Goal: Task Accomplishment & Management: Manage account settings

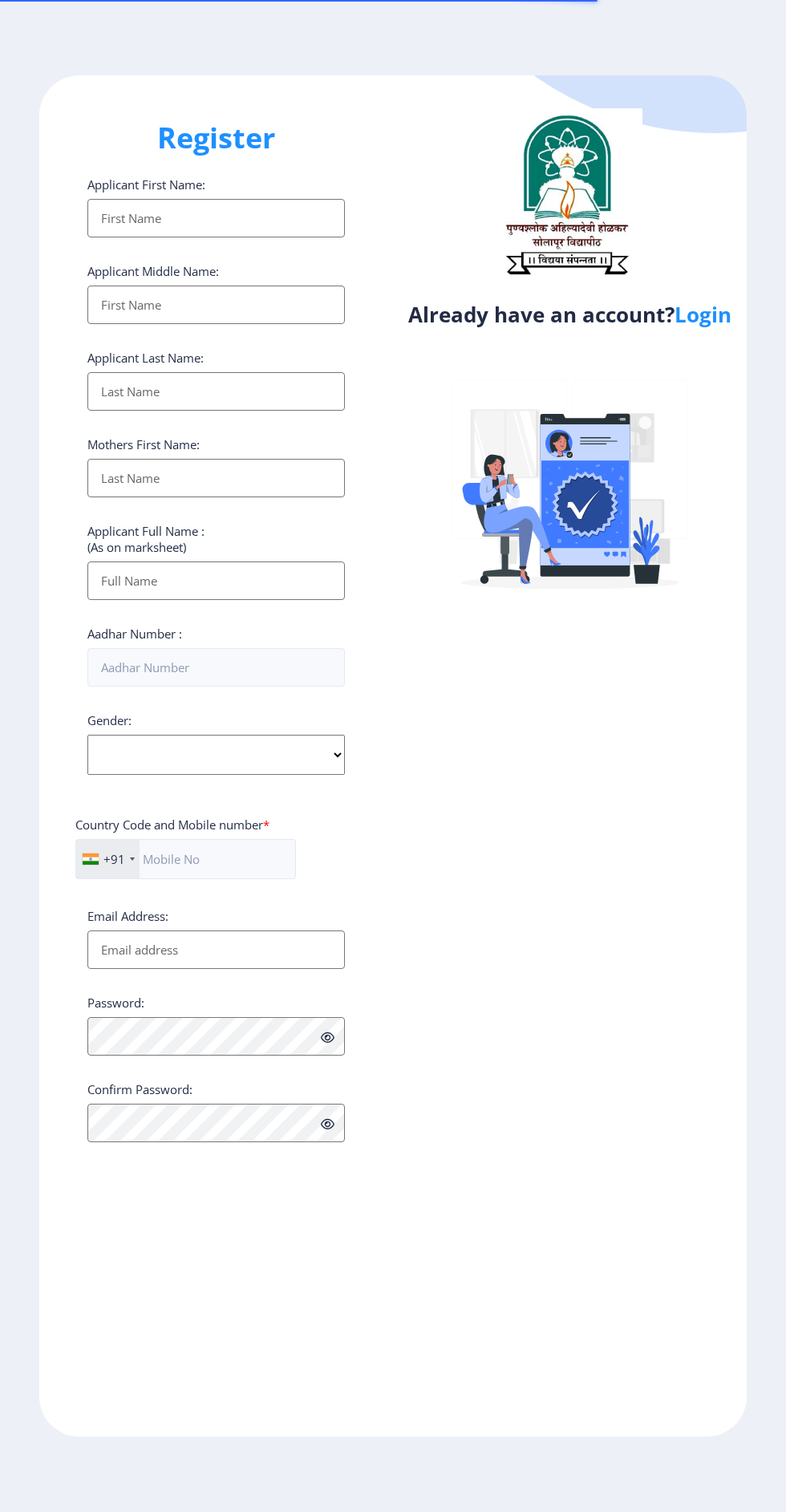
select select
click at [675, 329] on link "Login" at bounding box center [703, 314] width 57 height 29
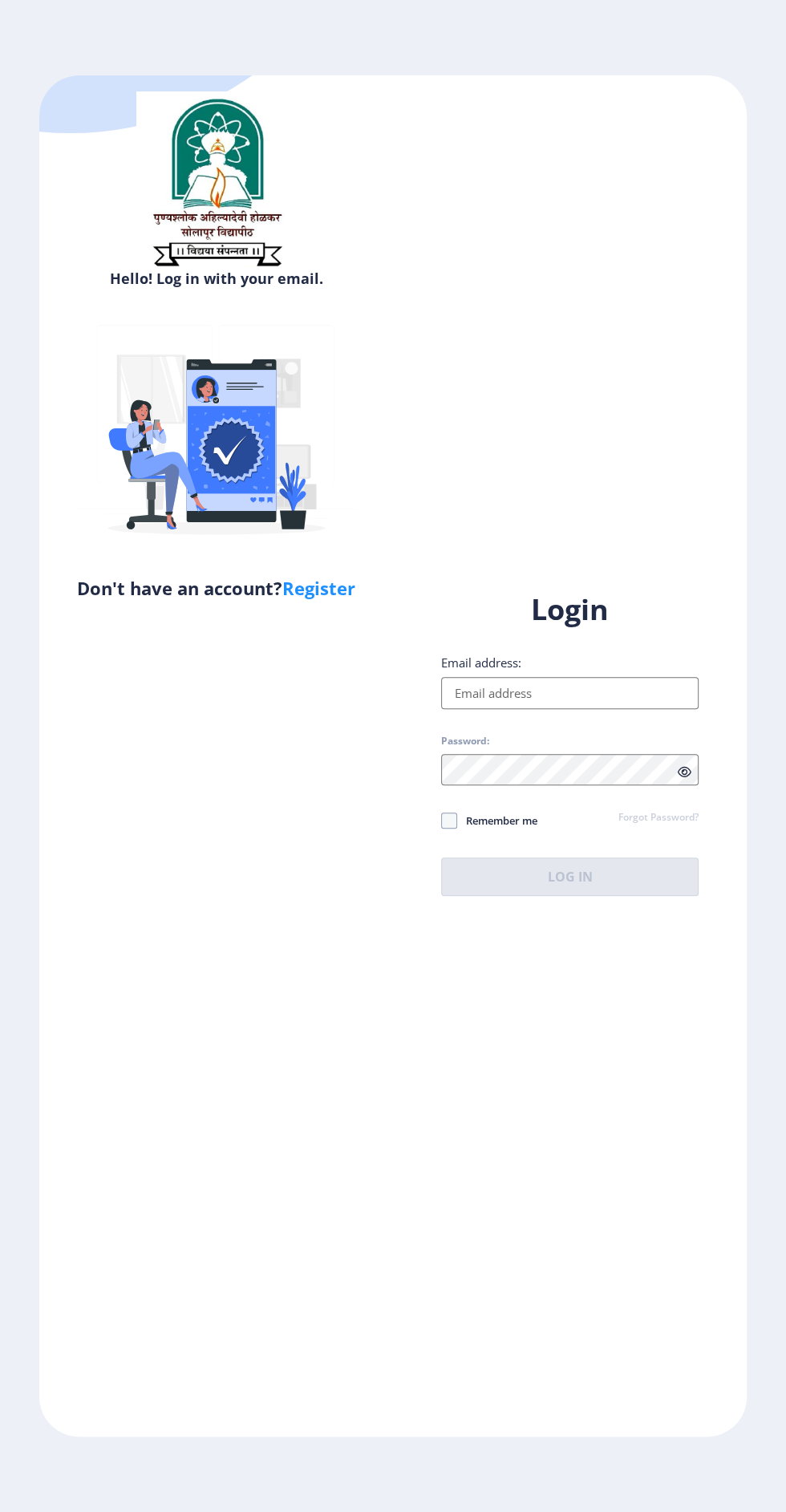
click at [583, 709] on input "Email address:" at bounding box center [570, 692] width 257 height 32
type input "[EMAIL_ADDRESS][DOMAIN_NAME]"
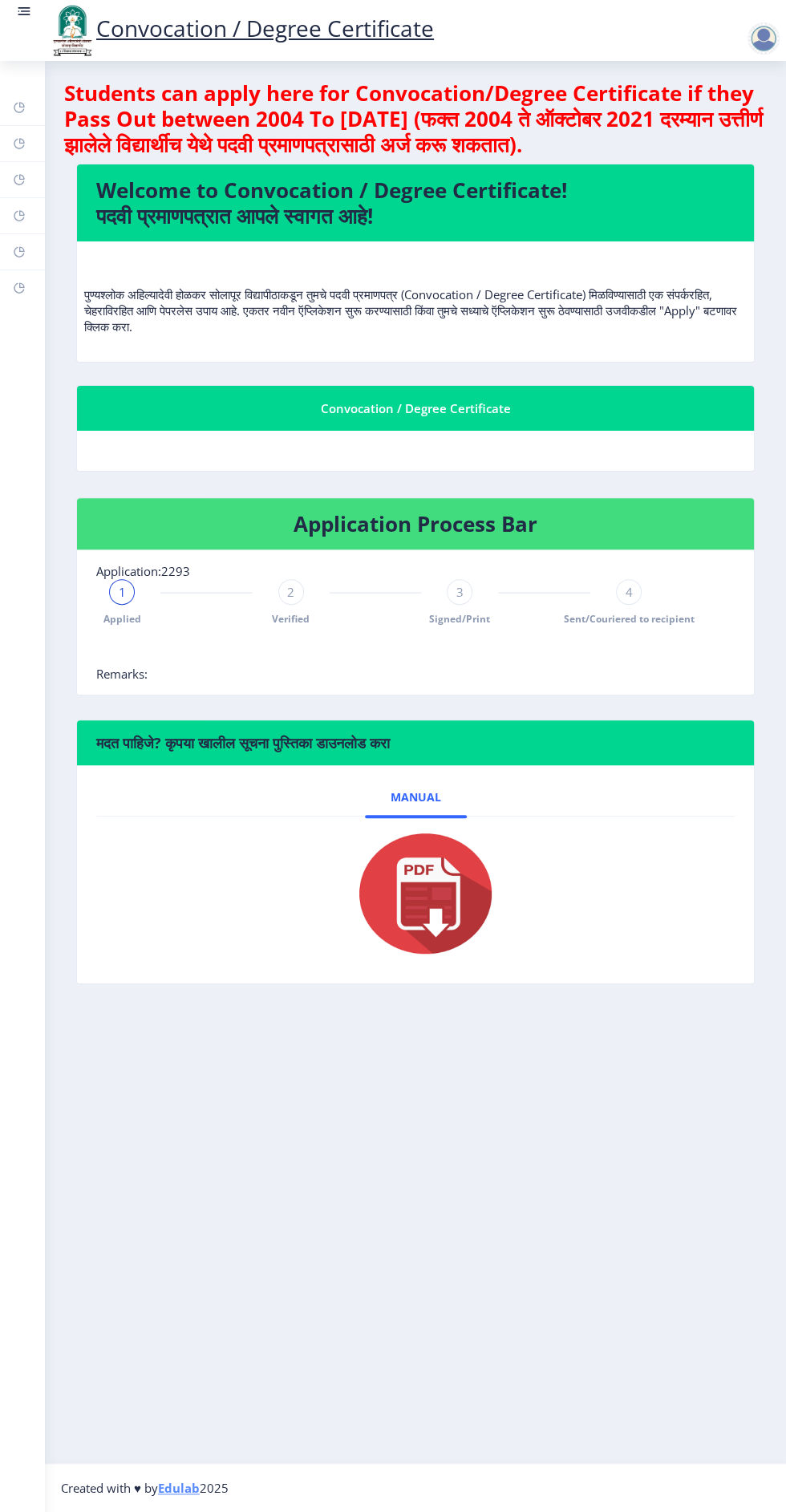
click at [285, 621] on span "Verified" at bounding box center [290, 619] width 38 height 14
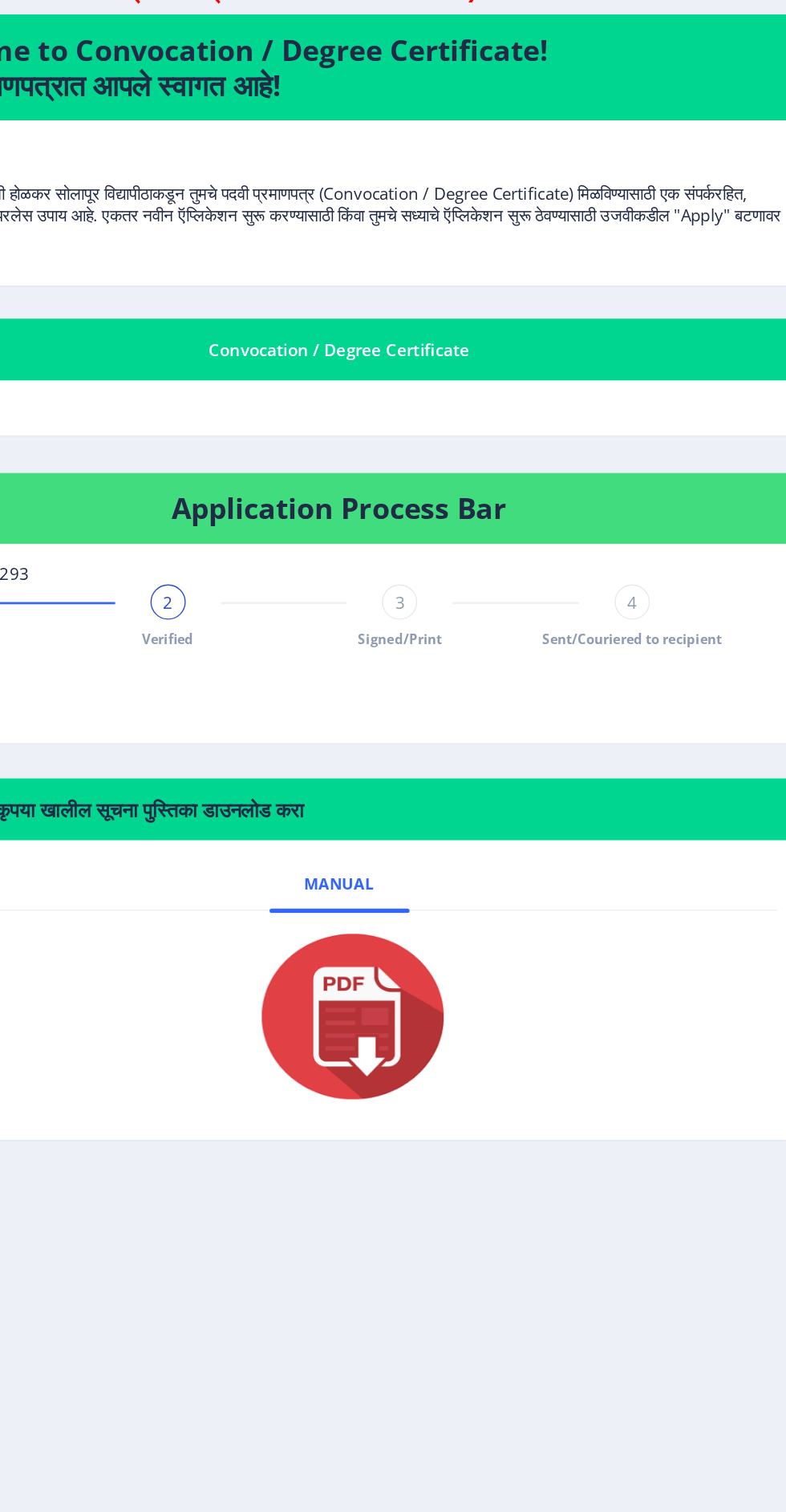
click at [290, 590] on span "2" at bounding box center [290, 592] width 7 height 16
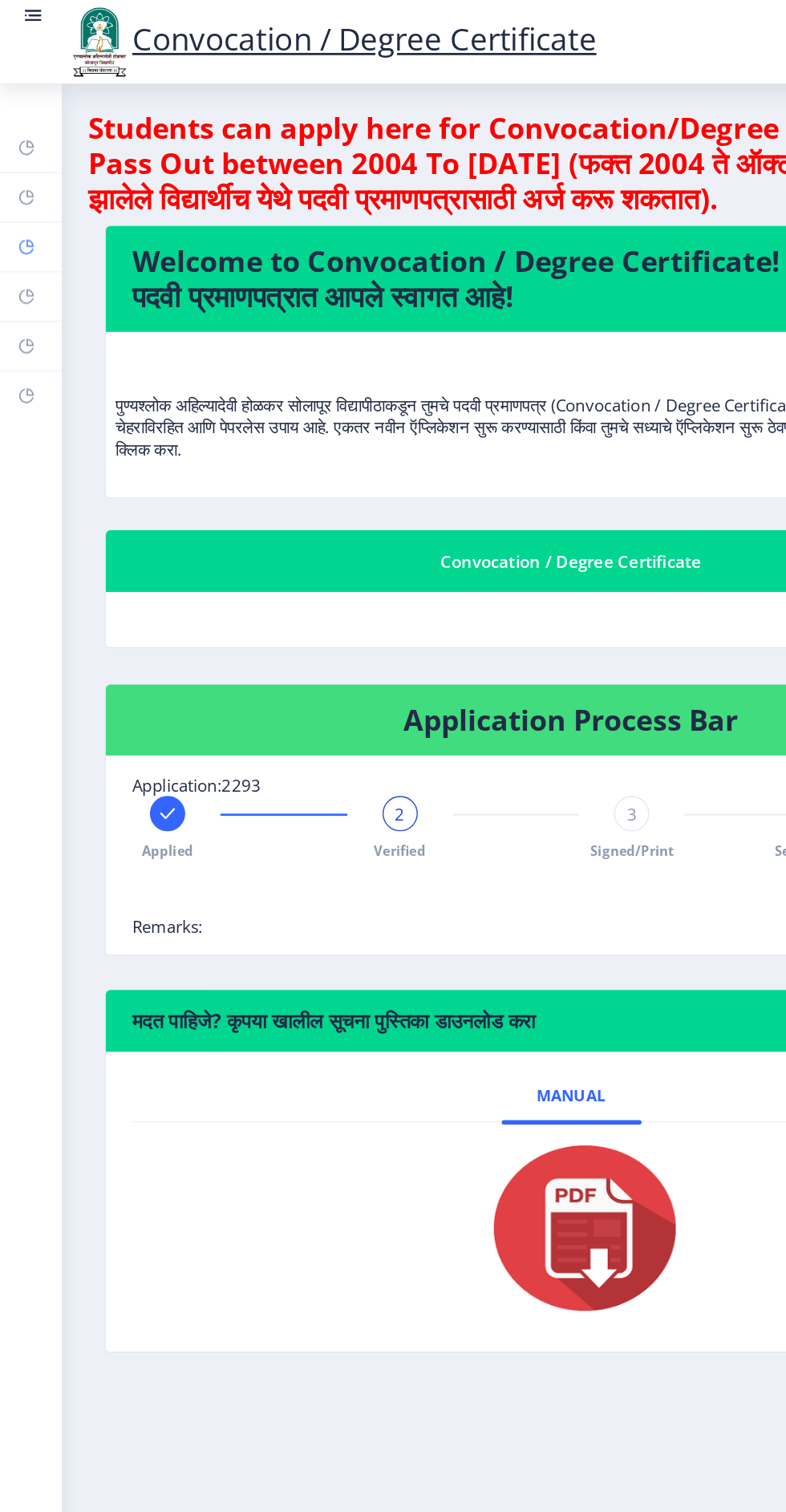
click at [22, 182] on rect at bounding box center [19, 180] width 13 height 13
select select
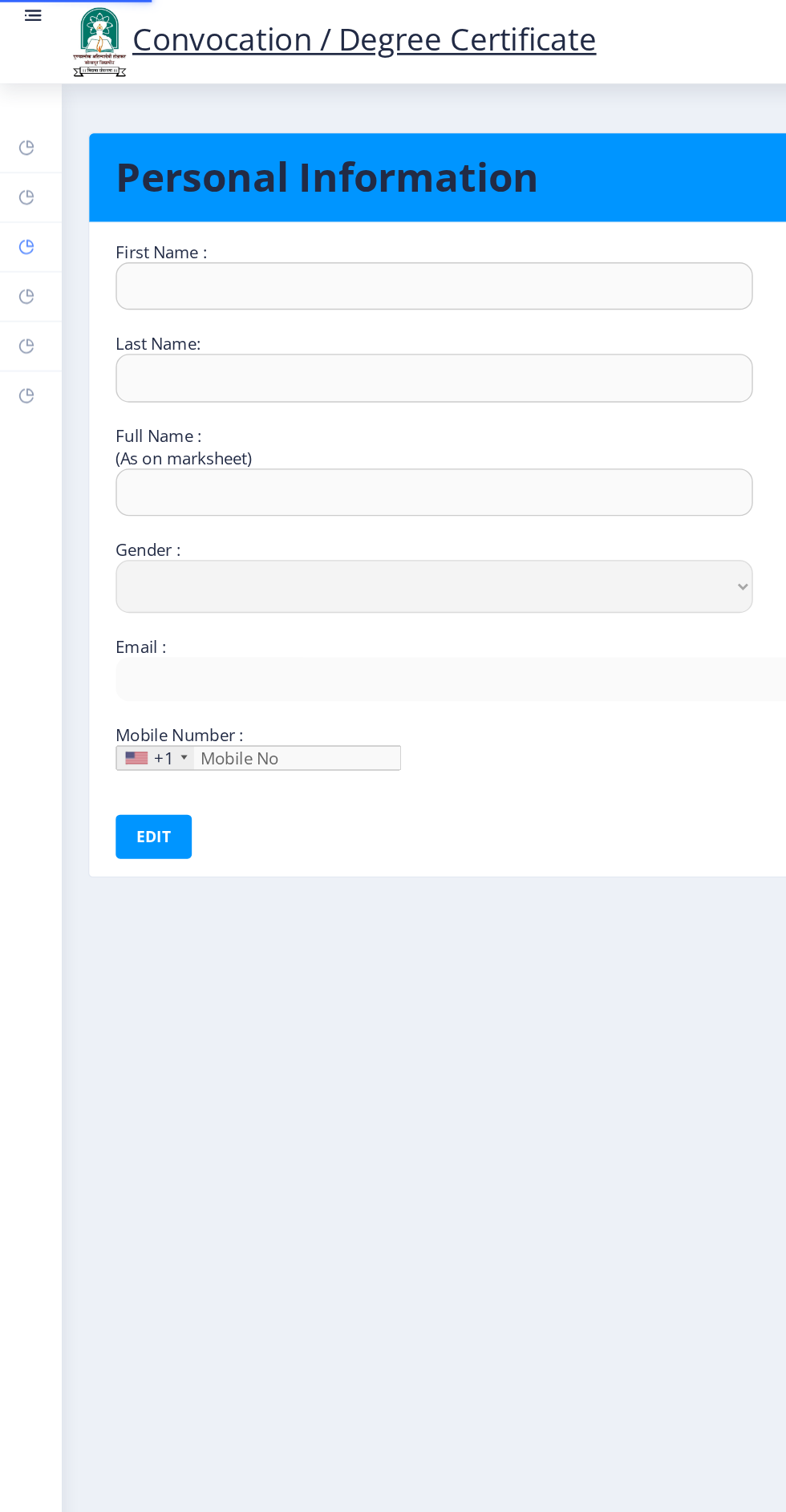
type input "[PERSON_NAME]"
type input "[PERSON_NAME] Damu"
select select "[DEMOGRAPHIC_DATA]"
type input "[EMAIL_ADDRESS][DOMAIN_NAME]"
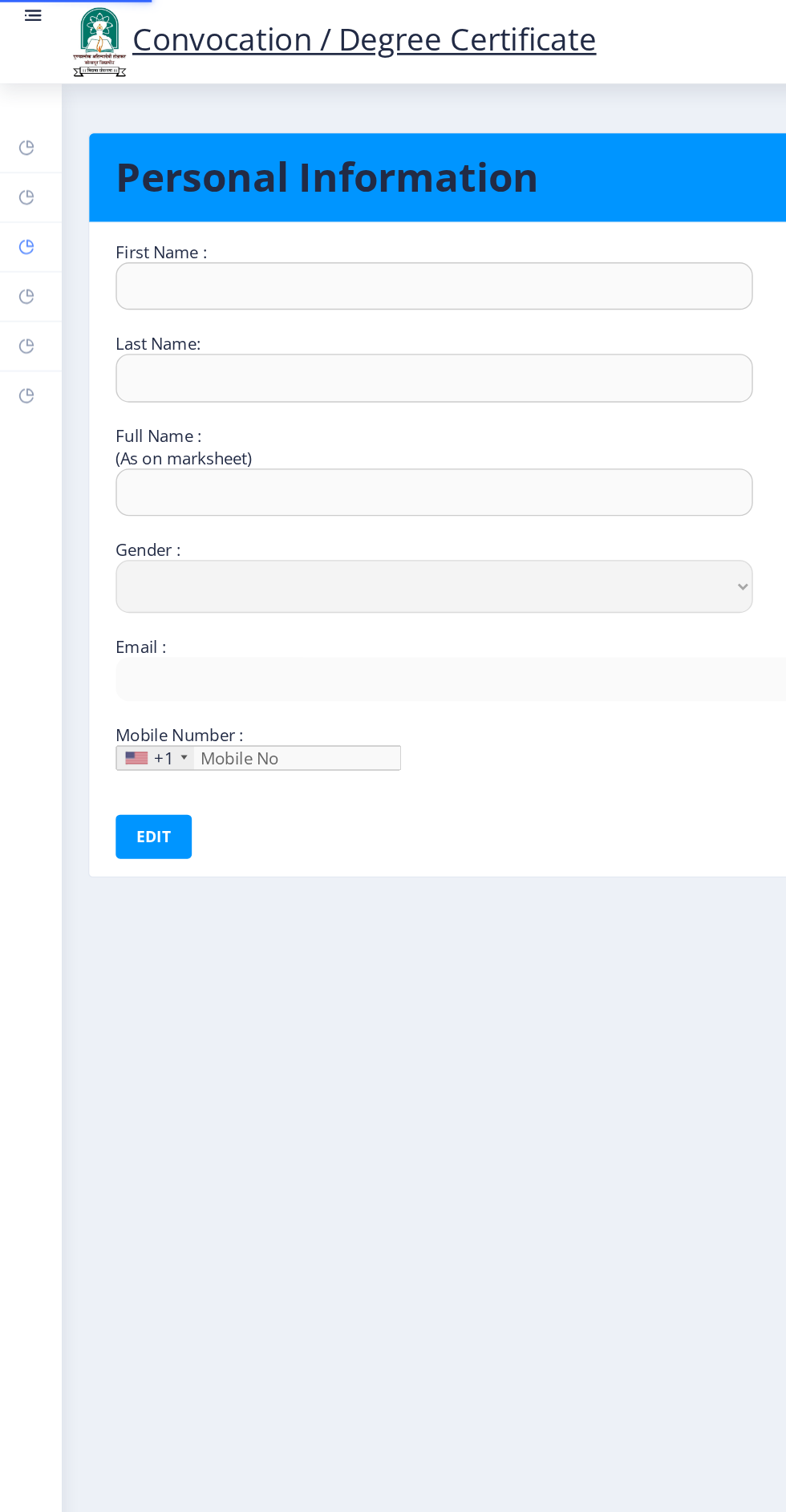
type input "9579340663"
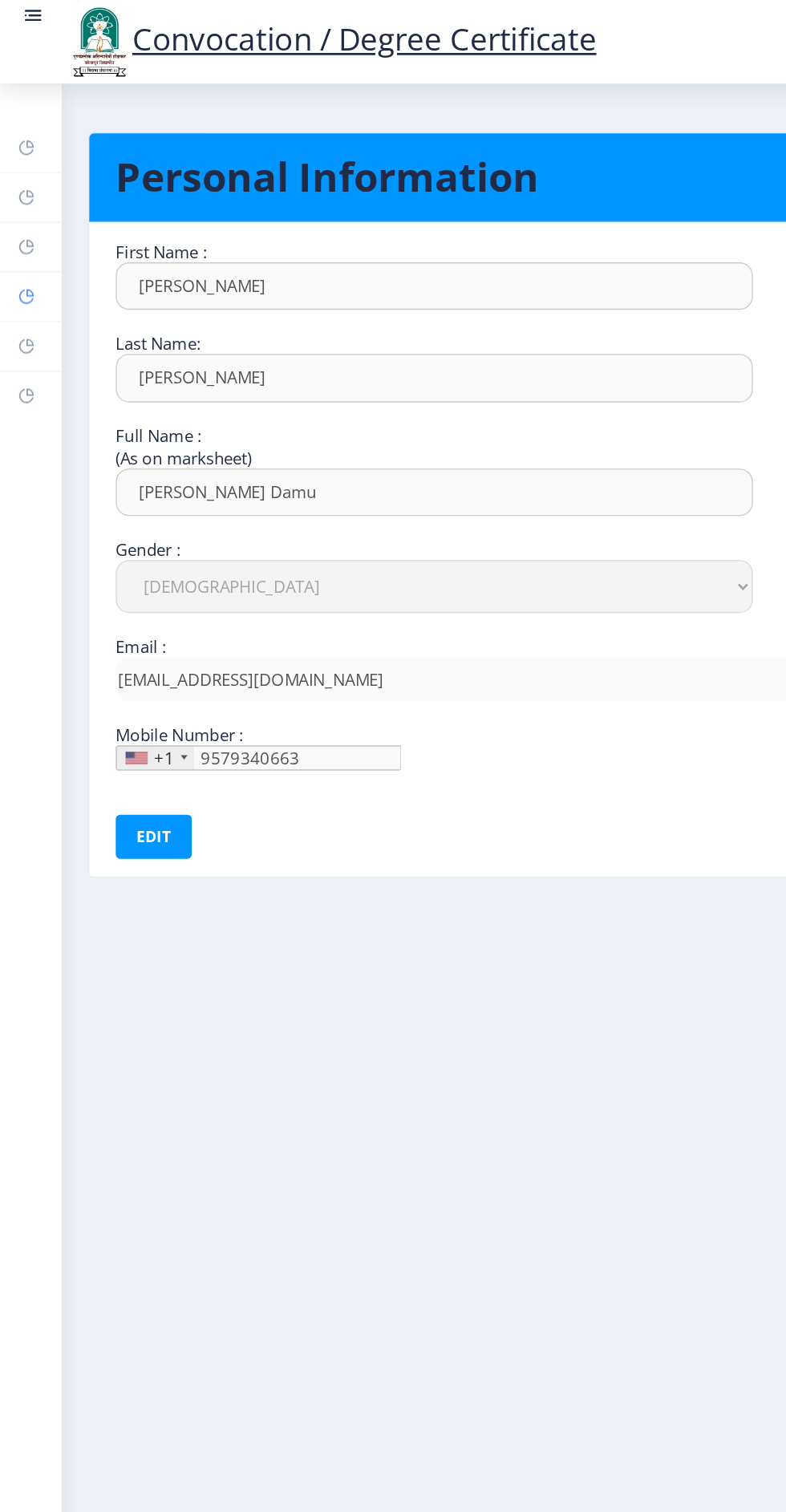
click at [18, 215] on rect at bounding box center [19, 215] width 13 height 13
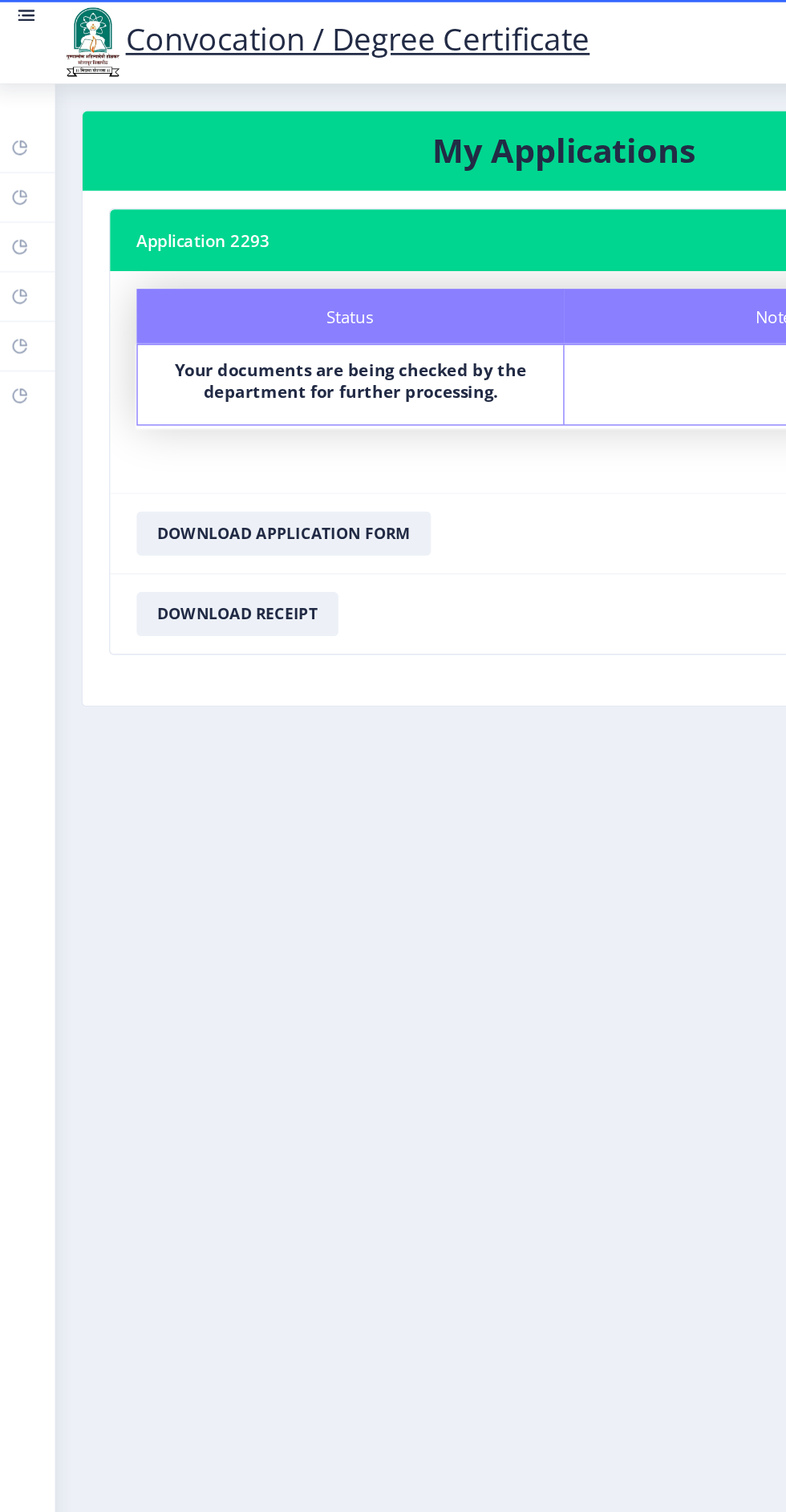
click at [28, 11] on rect at bounding box center [25, 11] width 10 height 2
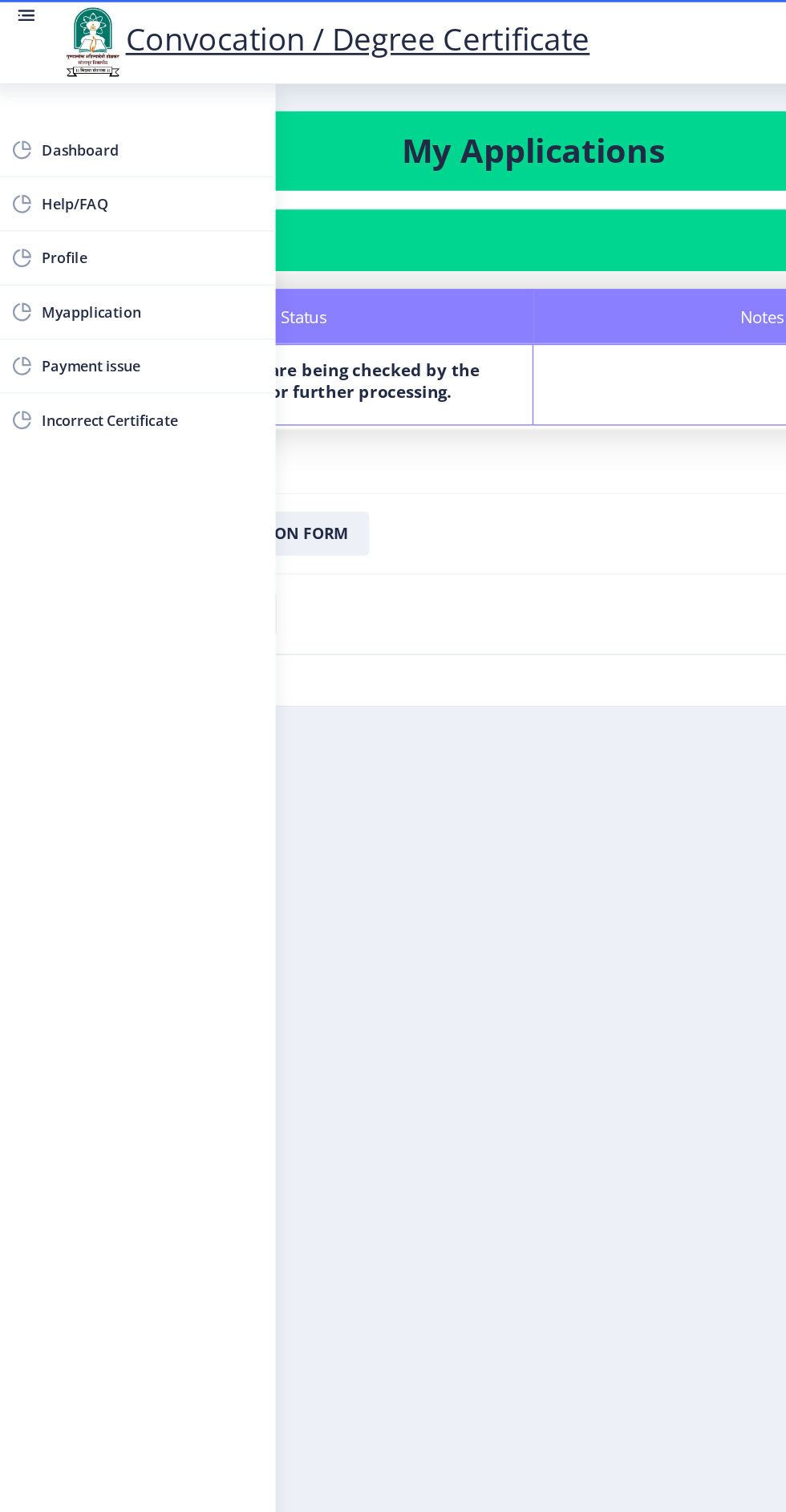
click at [386, 523] on nb-layout-column "My Applications Application 2293 Status Notes Status Your documents are being c…" at bounding box center [393, 762] width 786 height 1402
click at [425, 561] on nb-layout-column "My Applications Application 2293 Status Notes Status Your documents are being c…" at bounding box center [393, 762] width 786 height 1402
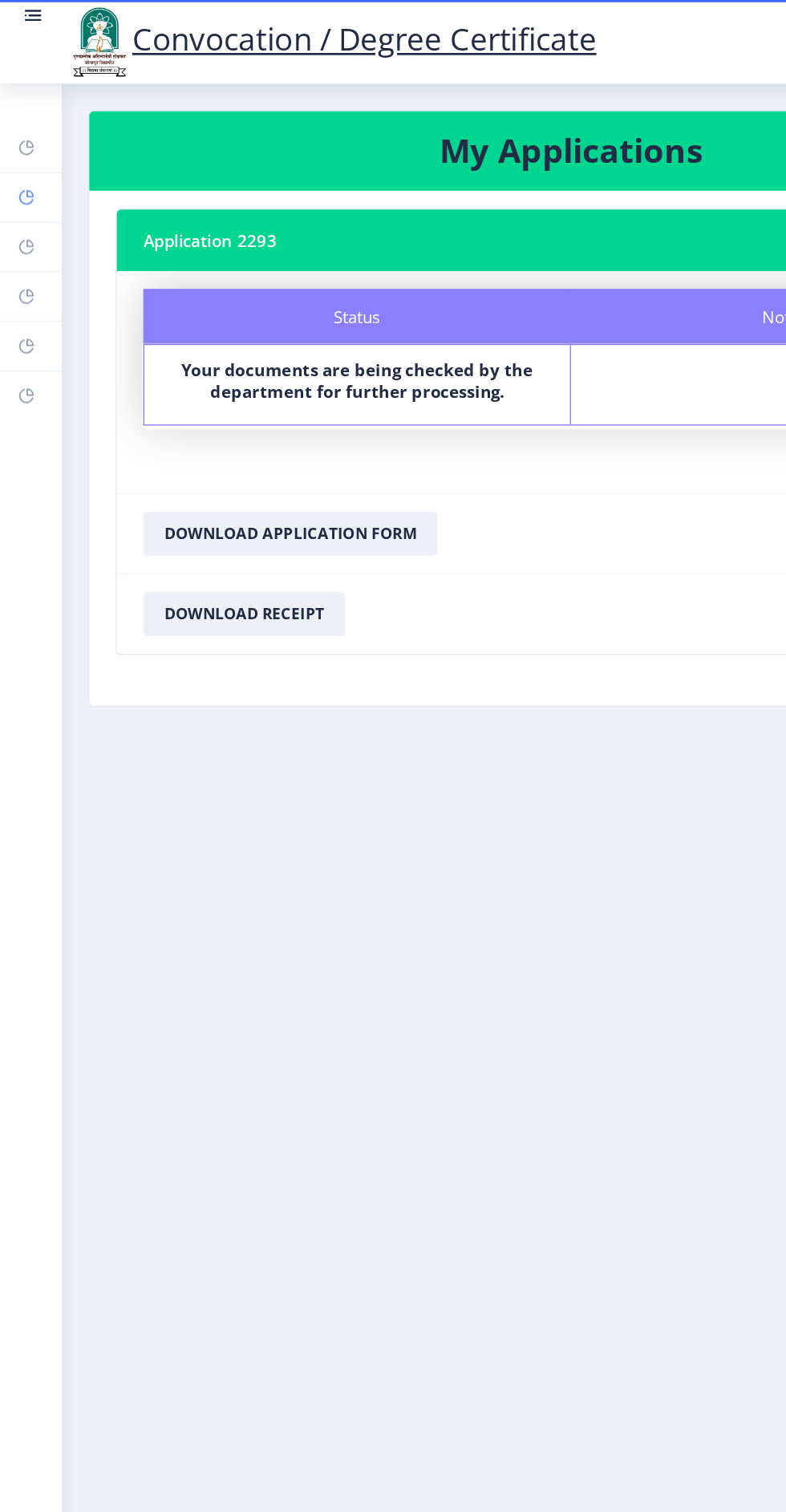
click at [18, 144] on rect at bounding box center [19, 143] width 13 height 13
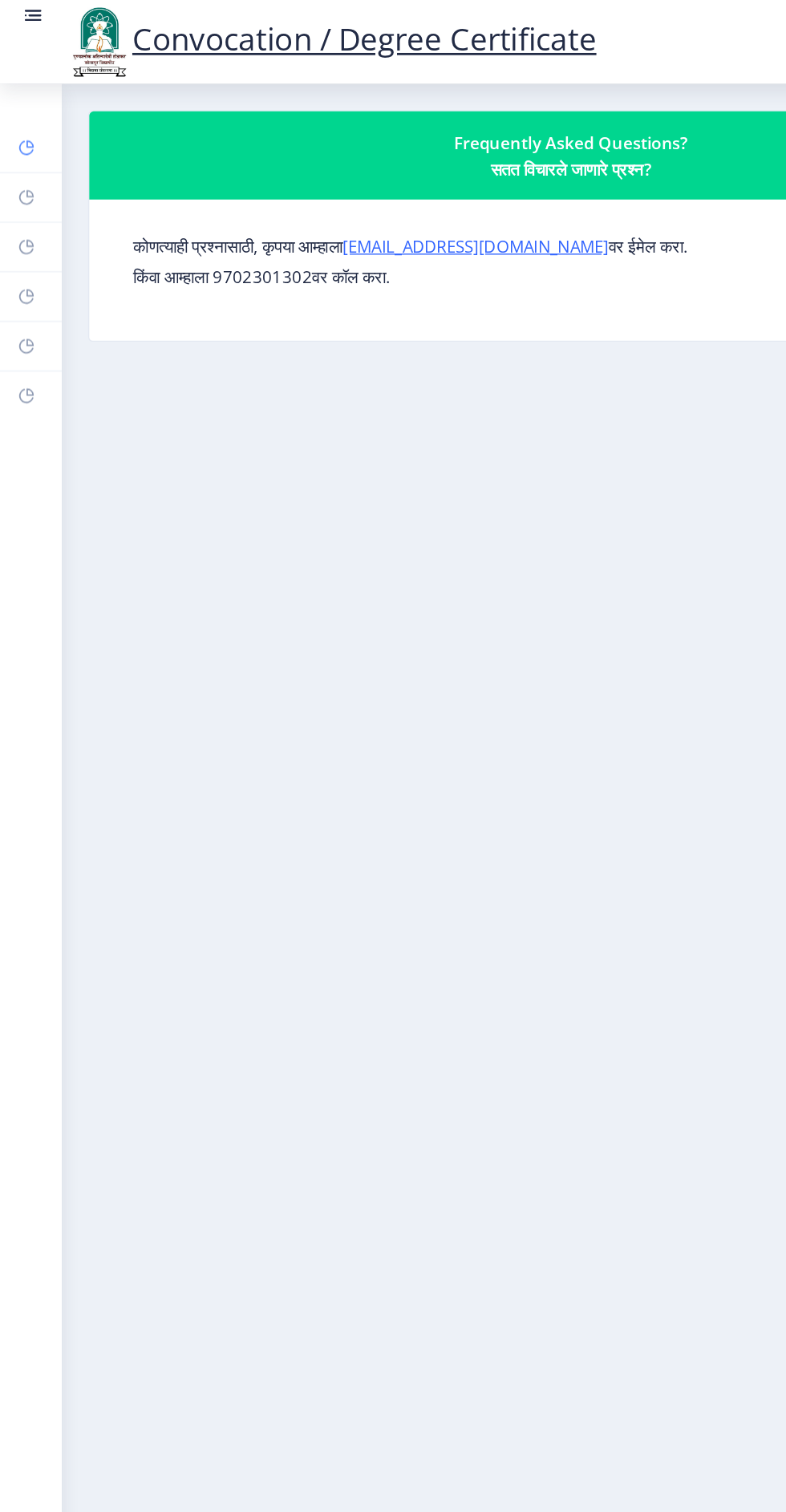
click at [31, 105] on link "Dashboard" at bounding box center [23, 107] width 45 height 35
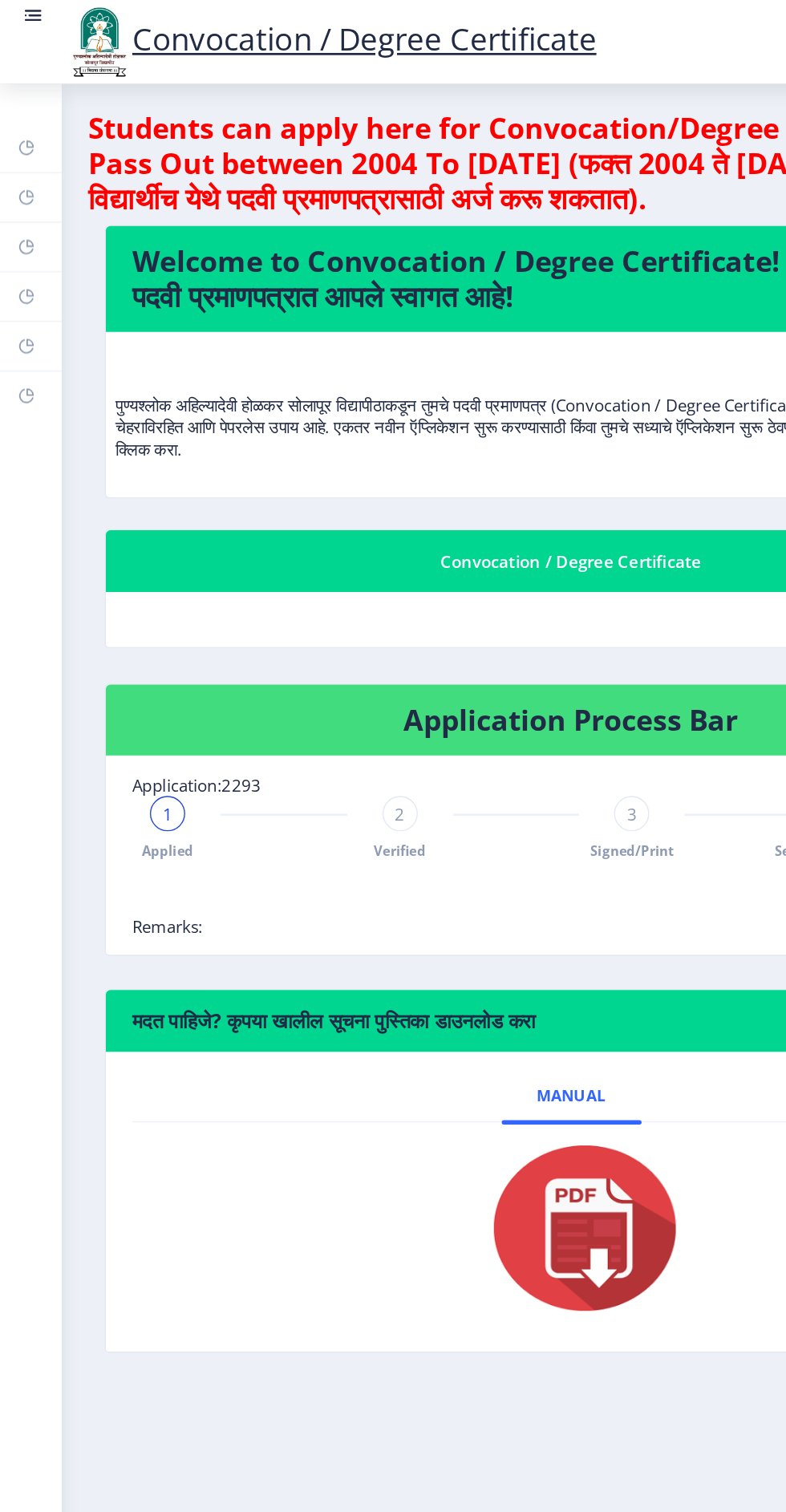
click at [298, 595] on div "2" at bounding box center [290, 591] width 25 height 25
click at [455, 604] on div "3 Signed/Print" at bounding box center [459, 602] width 25 height 46
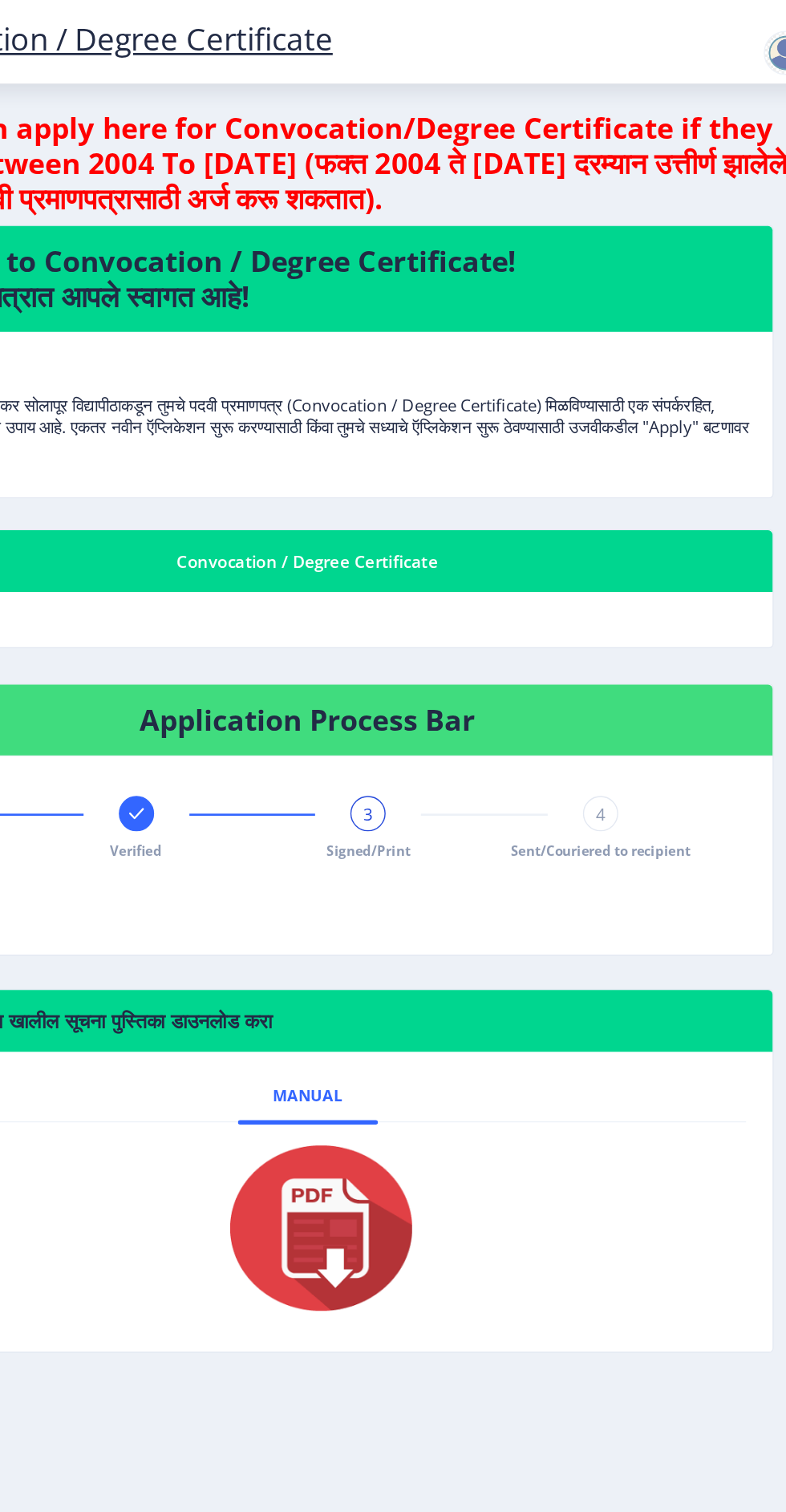
click at [624, 599] on div "4" at bounding box center [628, 591] width 25 height 25
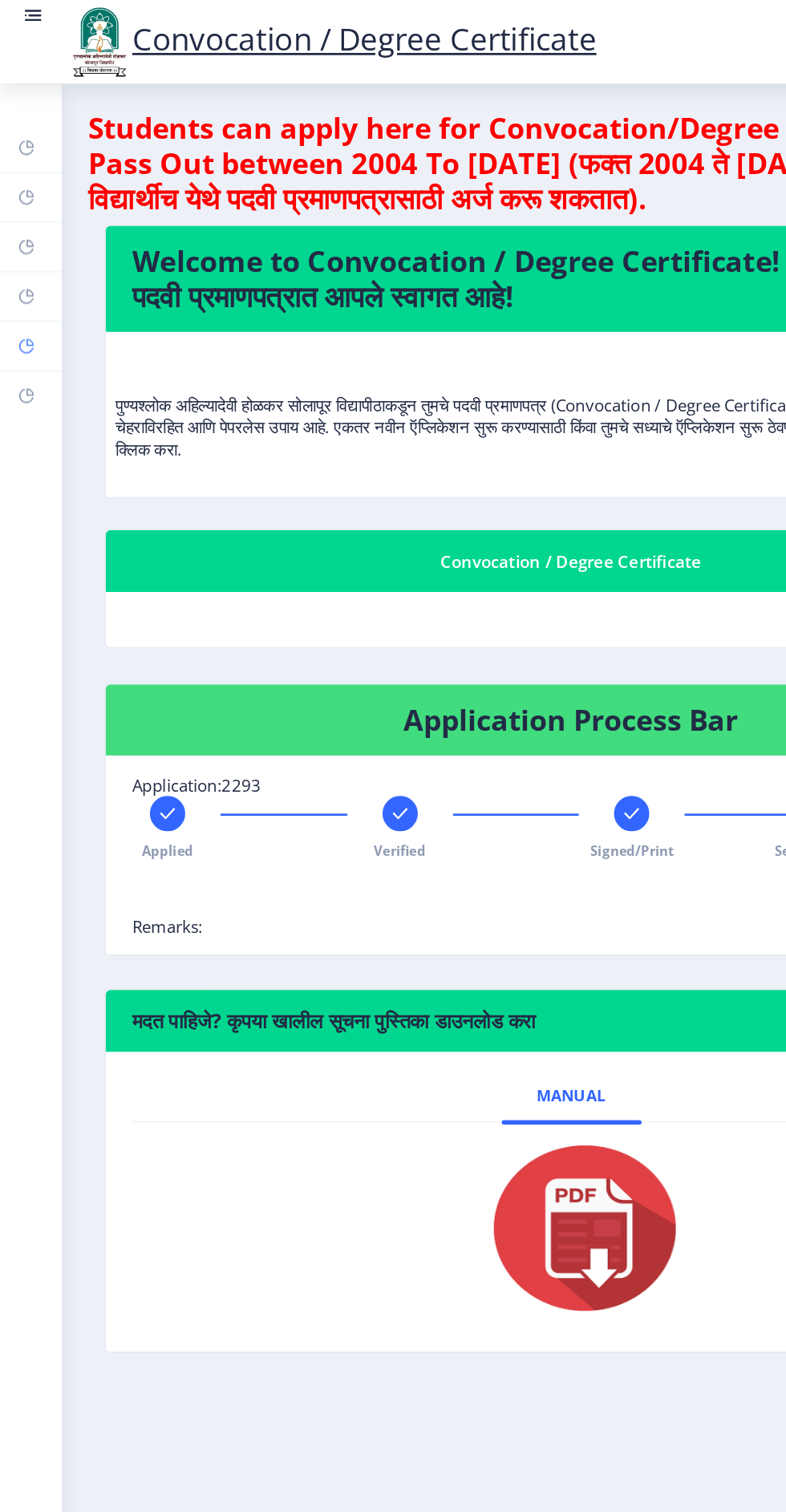
click at [26, 266] on link "Payment issue" at bounding box center [23, 252] width 45 height 35
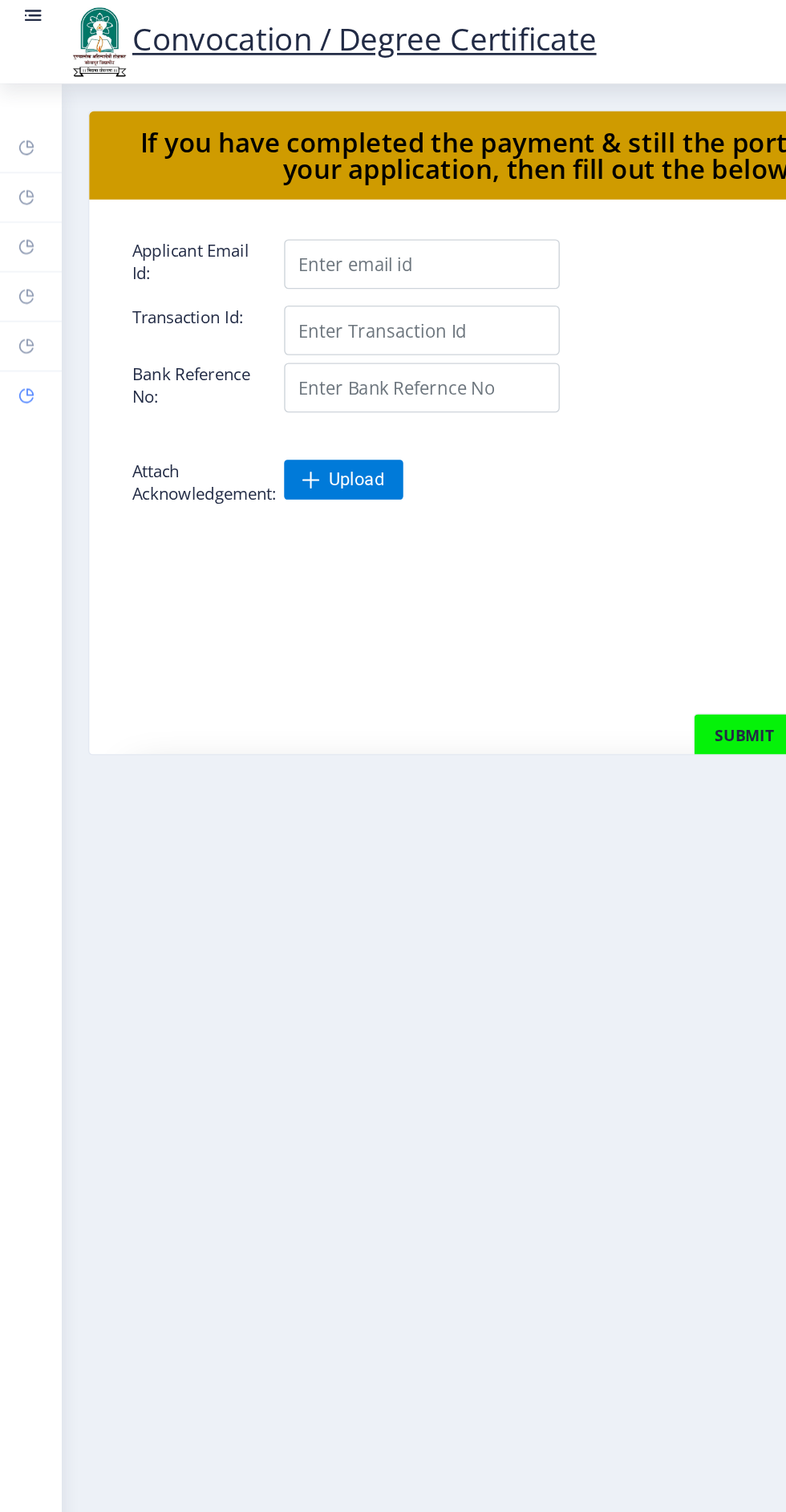
click at [18, 298] on link "Incorrect Certificate" at bounding box center [23, 288] width 45 height 35
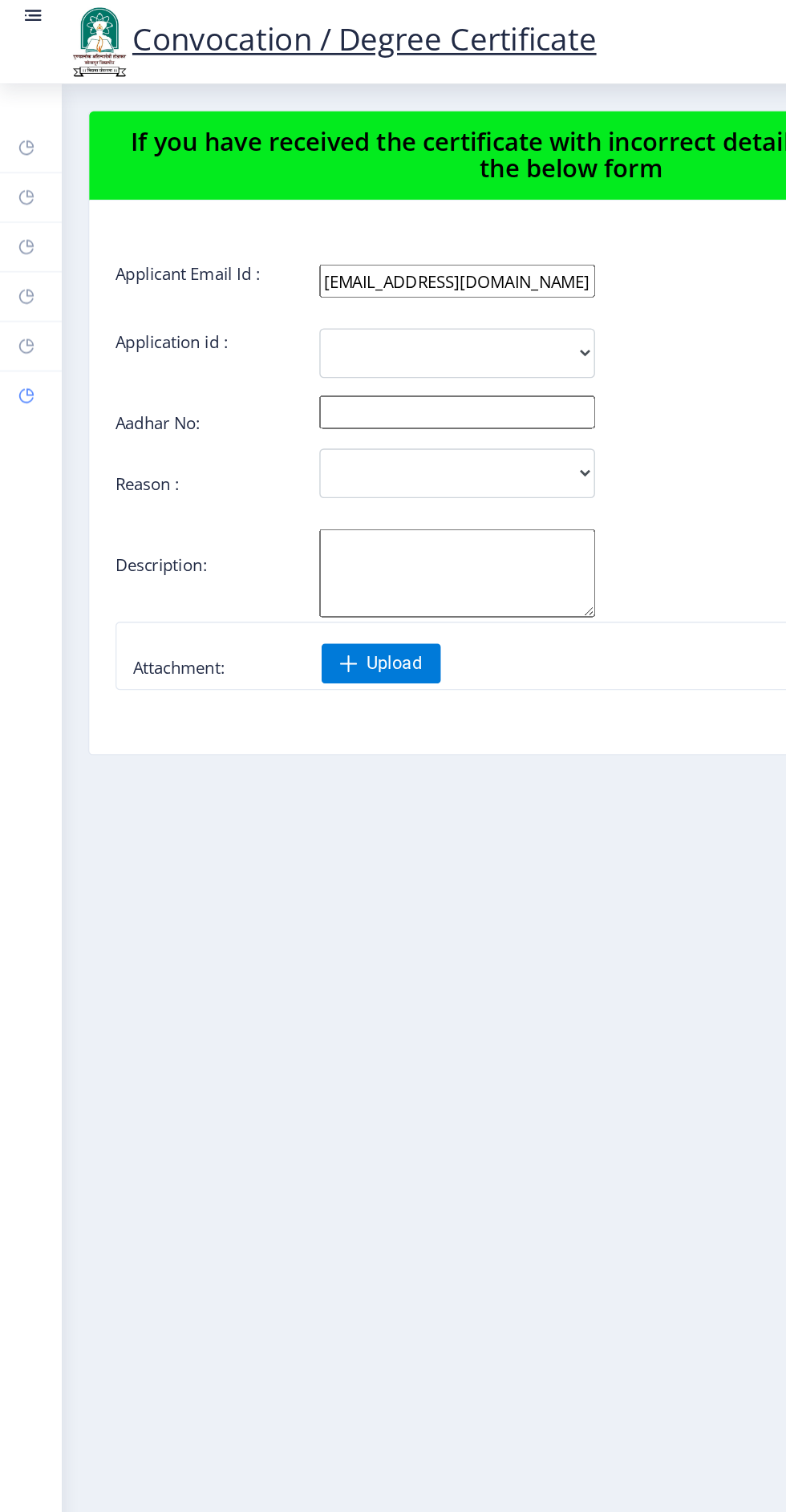
scroll to position [0, 6]
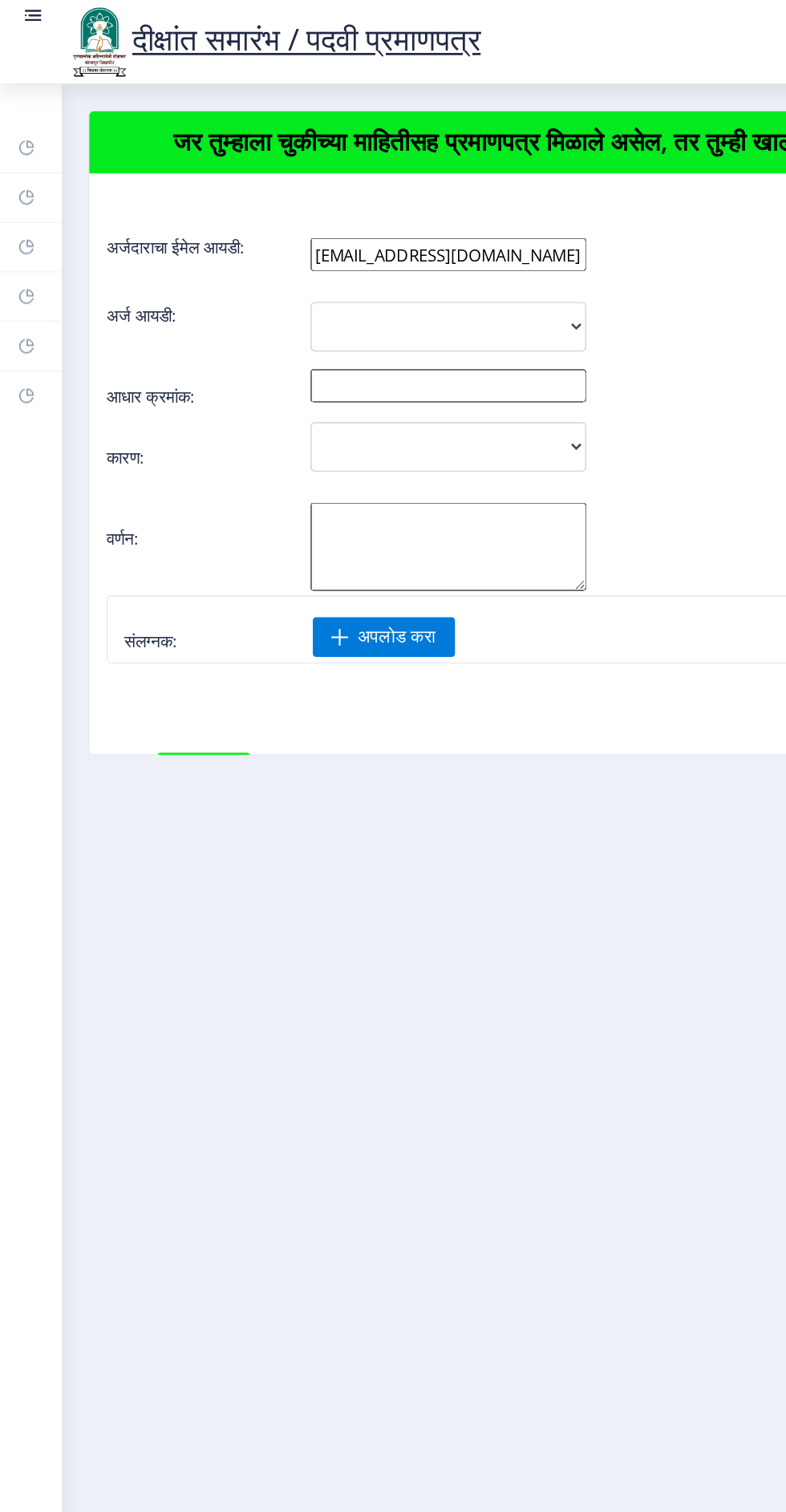
click at [460, 657] on nb-layout-column "जर तुम्हाला चुकीच्या माहितीसह प्रमाणपत्र मिळाले असेल, तर तुम्ही खालील फॉर्म भरू…" at bounding box center [416, 762] width 742 height 1402
click at [455, 654] on nb-layout-column "जर तुम्हाला चुकीच्या माहितीसह प्रमाणपत्र मिळाले असेल, तर तुम्ही खालील फॉर्म भरू…" at bounding box center [416, 762] width 742 height 1402
click at [24, 105] on icon at bounding box center [22, 105] width 5 height 5
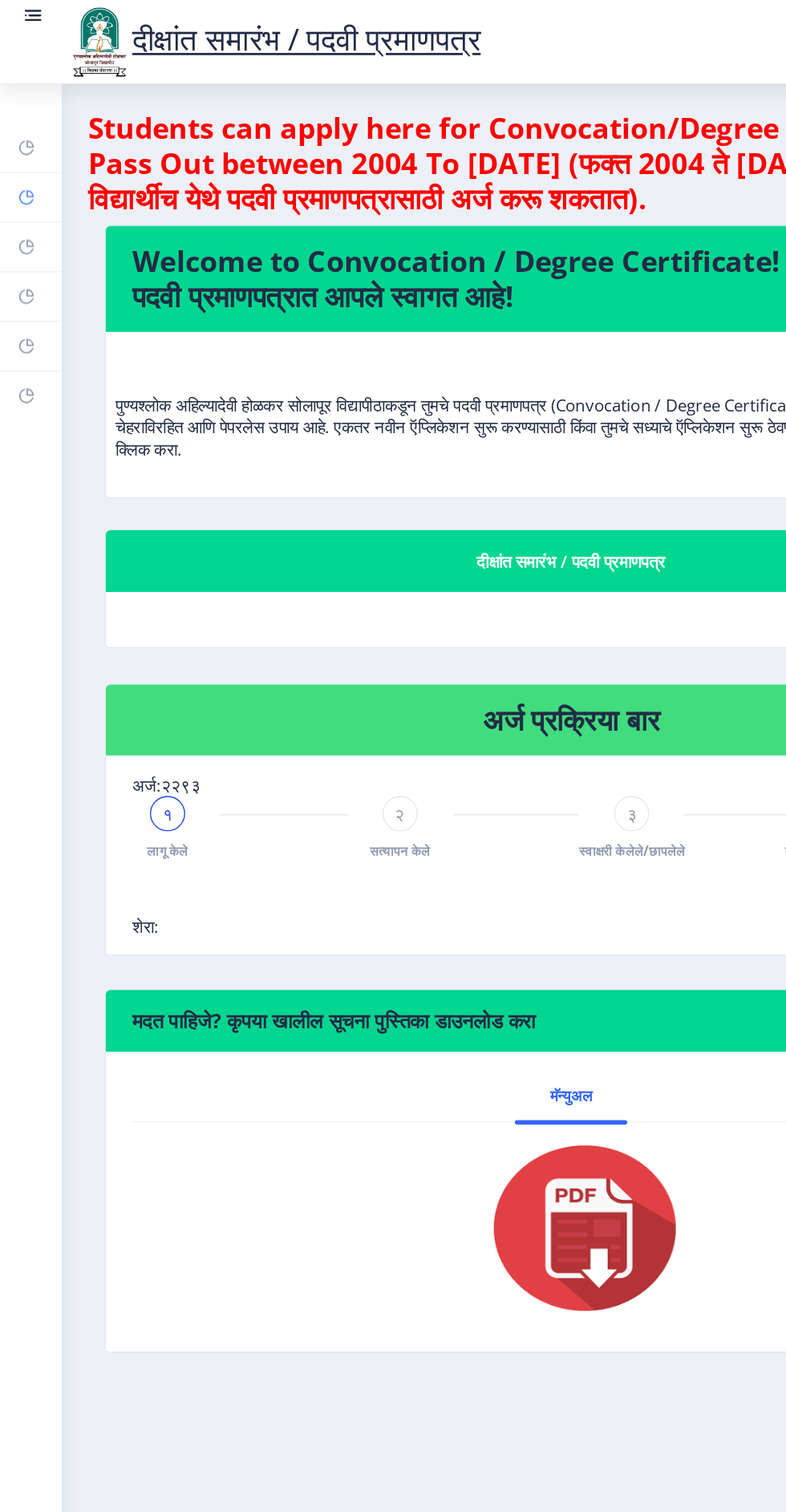
click at [40, 153] on link "मदत/वारंवार विचारले जाणारे प्रश्न" at bounding box center [23, 143] width 45 height 35
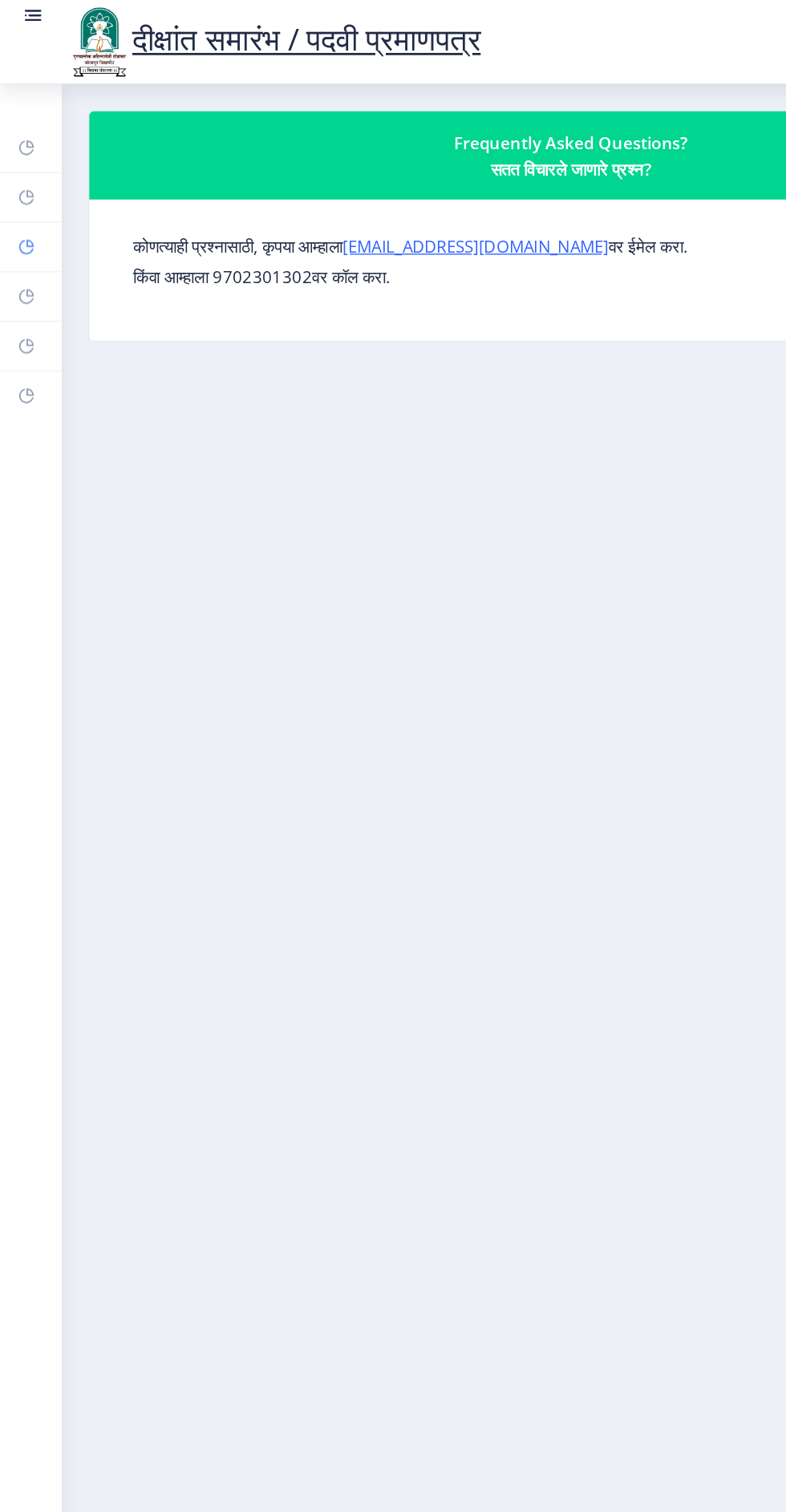
click at [27, 188] on link "प्रोफाइल" at bounding box center [23, 180] width 45 height 35
select select
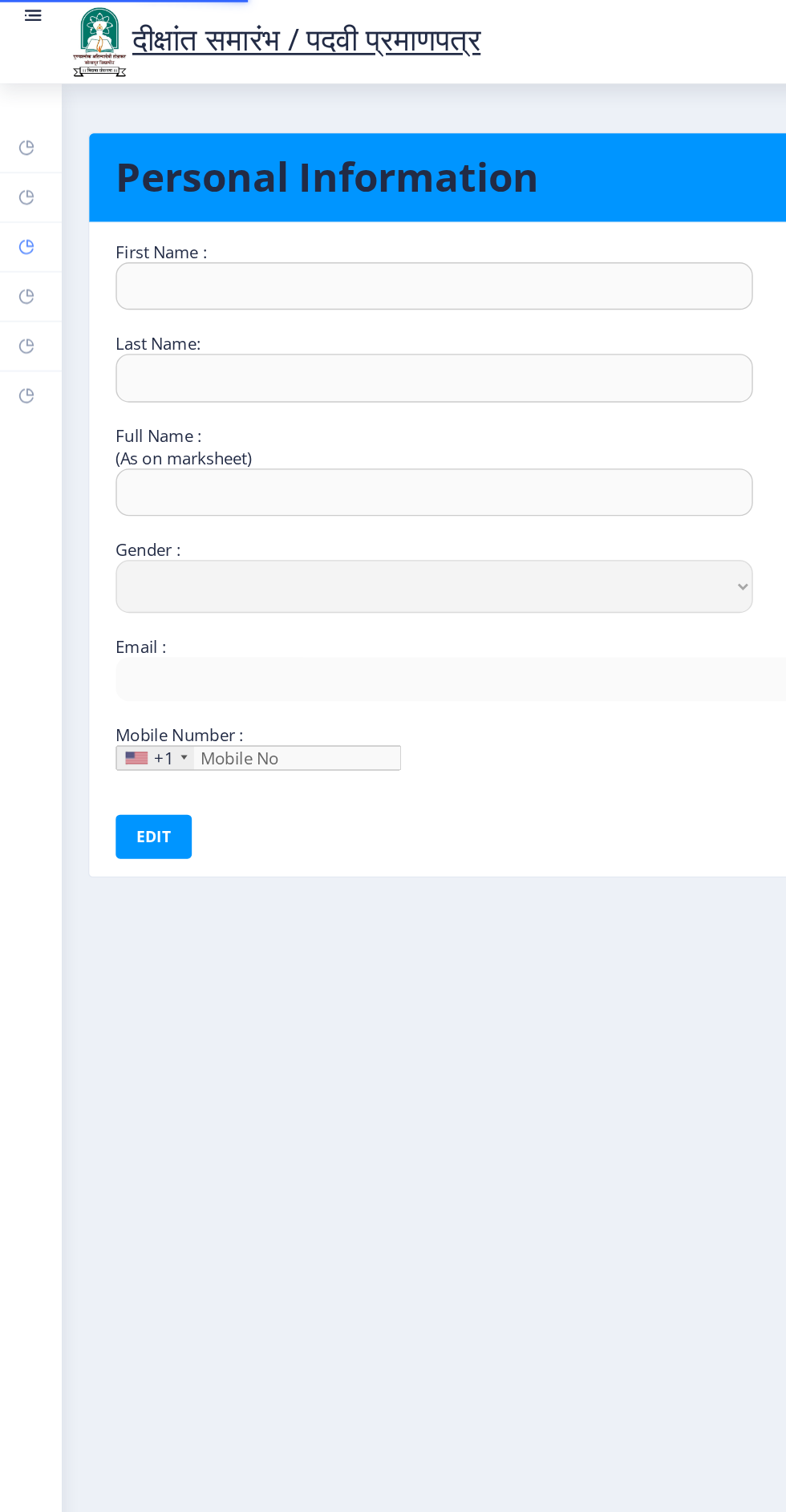
type input "[PERSON_NAME]"
type input "[PERSON_NAME] Damu"
select select "[DEMOGRAPHIC_DATA]"
type input "[EMAIL_ADDRESS][DOMAIN_NAME]"
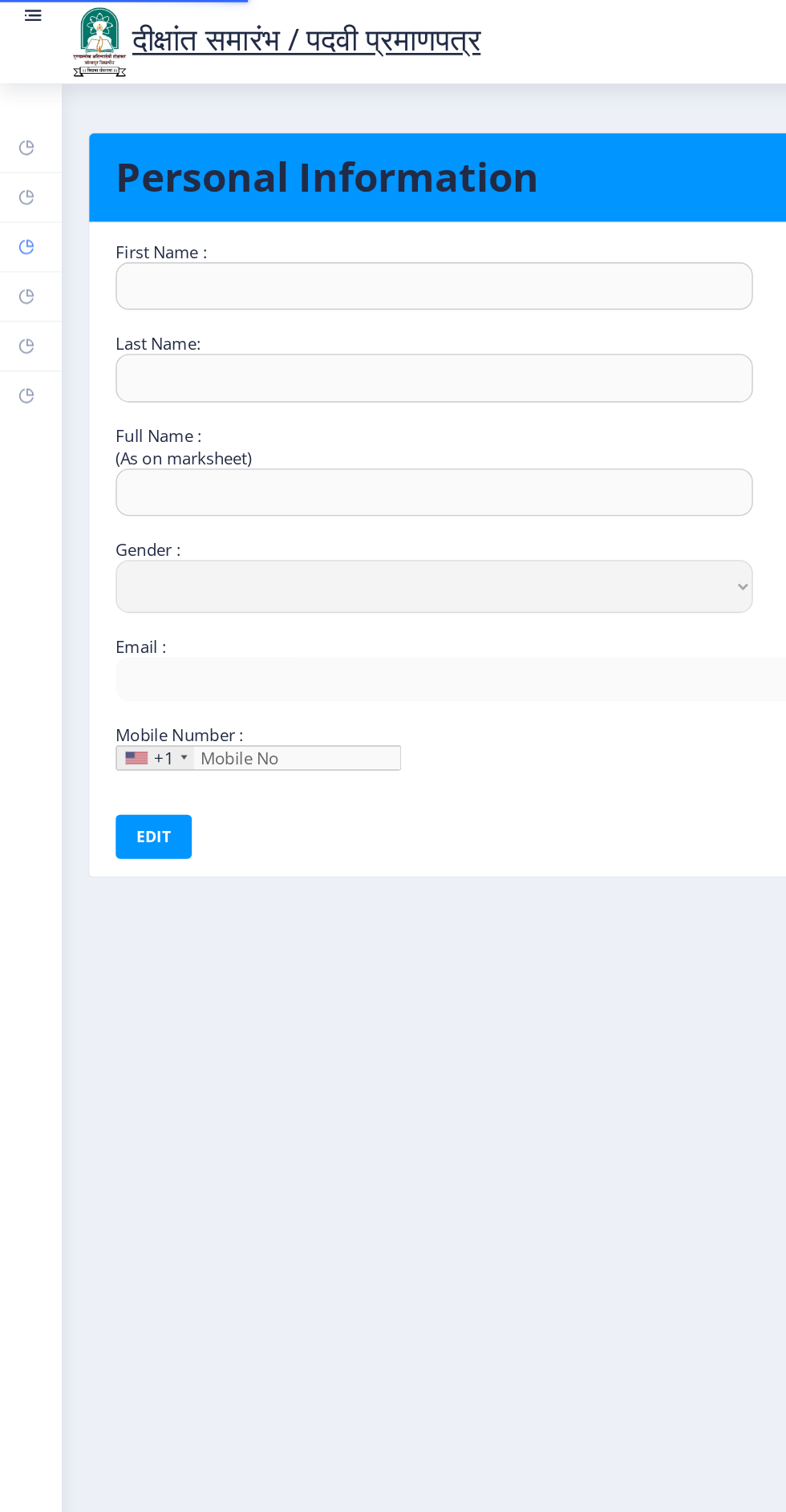
type input "9579340663"
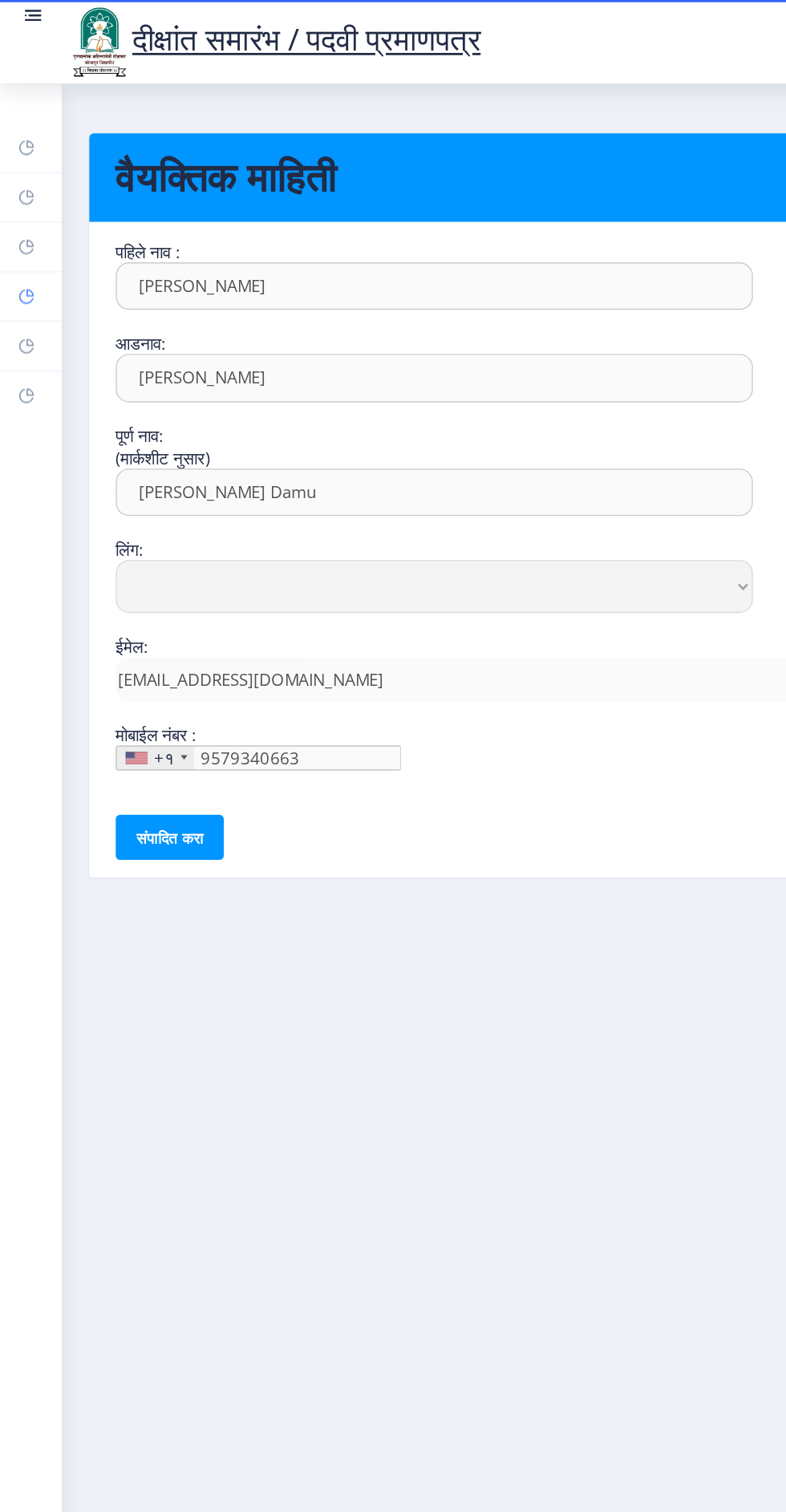
click at [33, 215] on link "माझे अर्ज" at bounding box center [23, 215] width 45 height 35
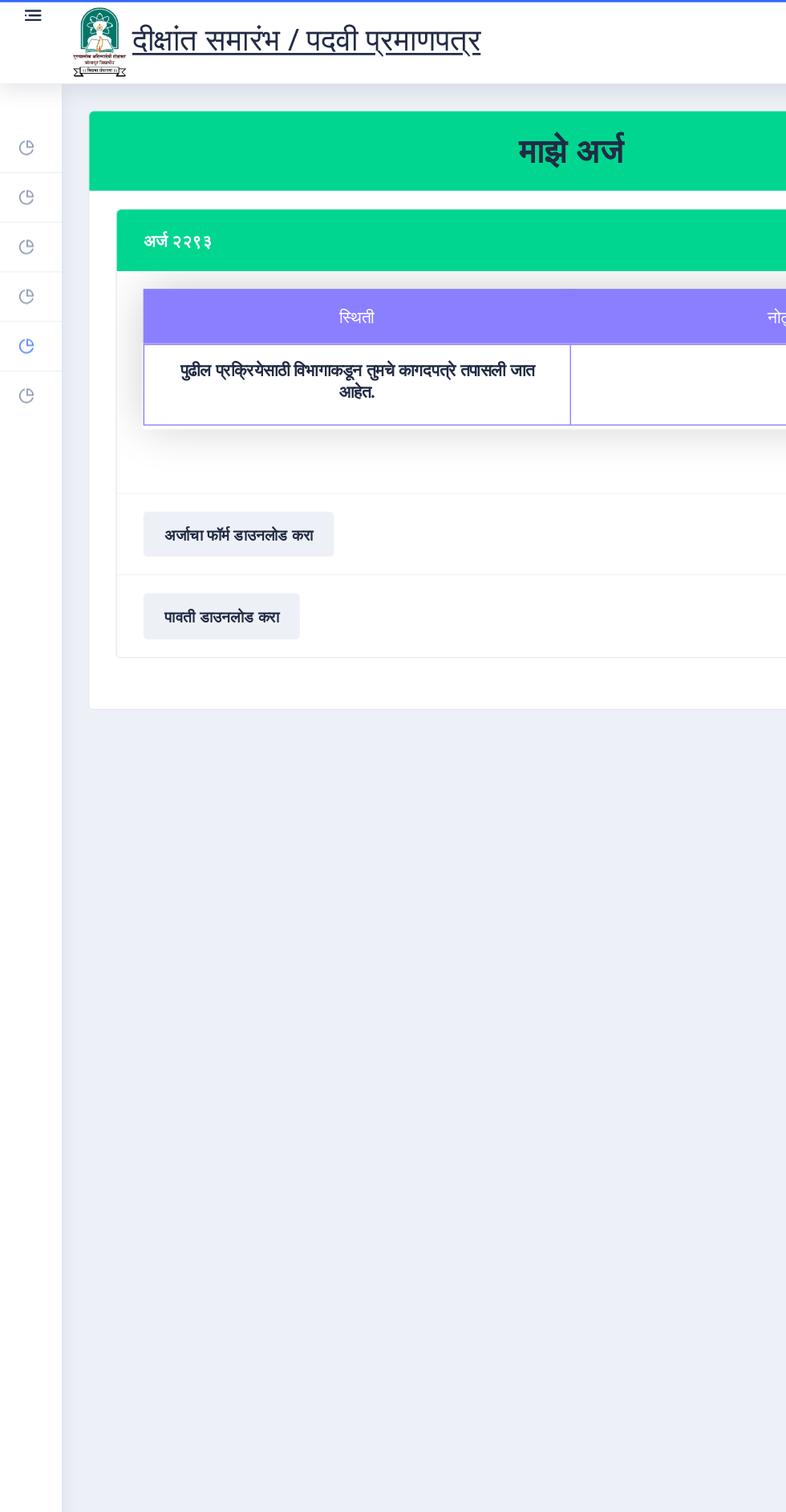
click at [31, 251] on link "पेमेंट समस्या" at bounding box center [23, 252] width 45 height 35
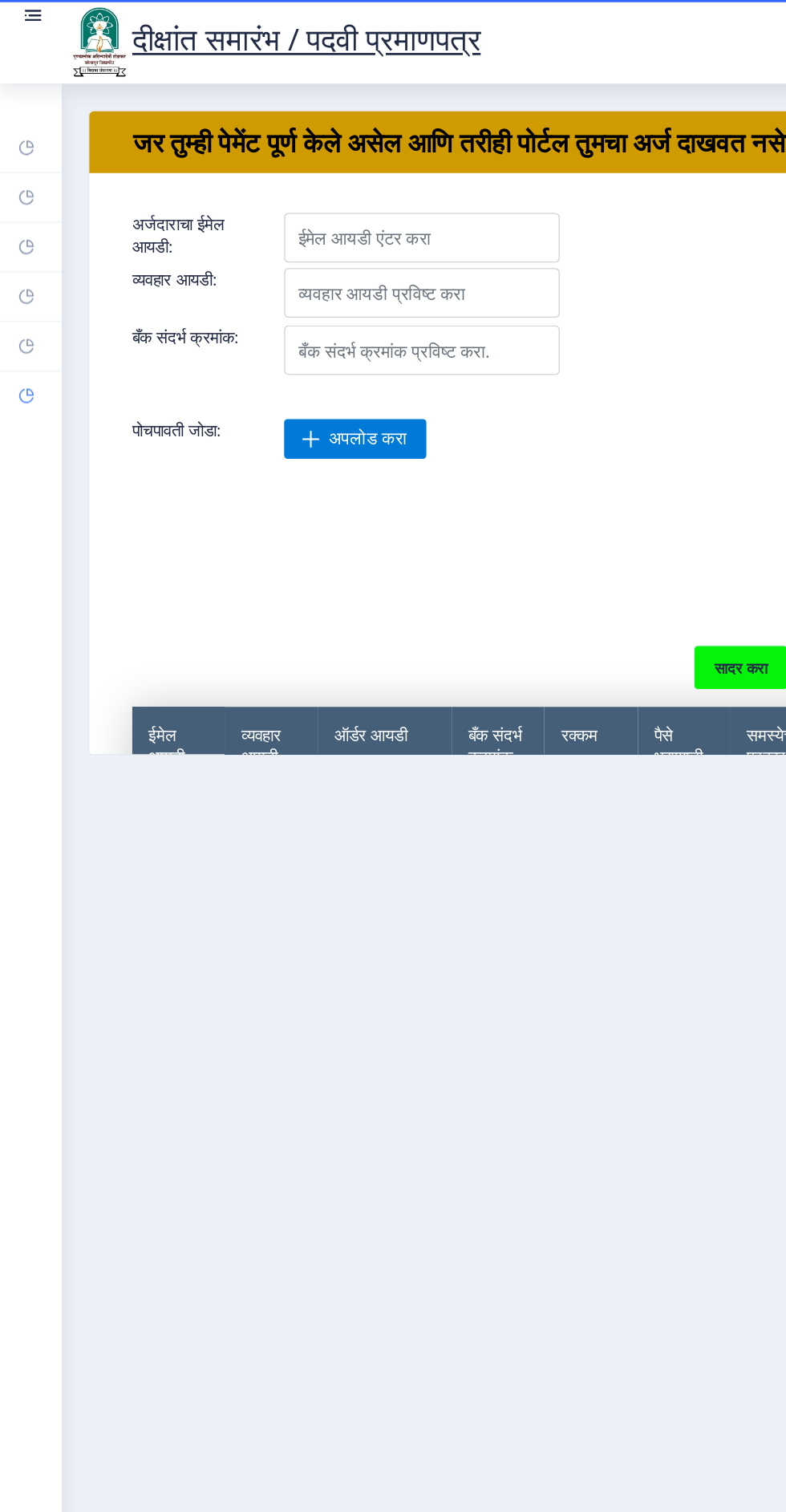
click at [18, 286] on rect at bounding box center [19, 288] width 13 height 13
